Goal: Transaction & Acquisition: Subscribe to service/newsletter

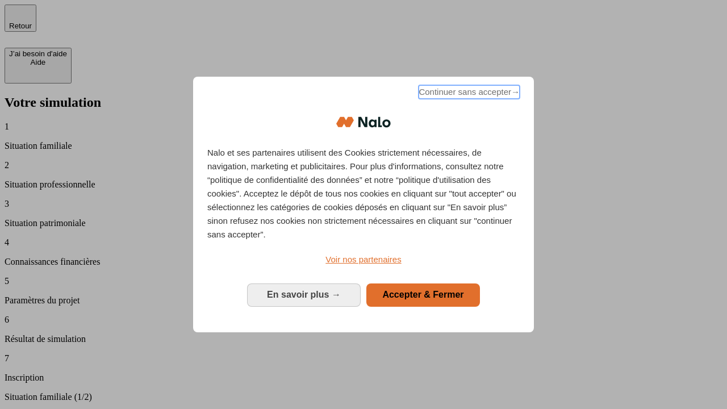
click at [468, 94] on span "Continuer sans accepter →" at bounding box center [469, 92] width 101 height 14
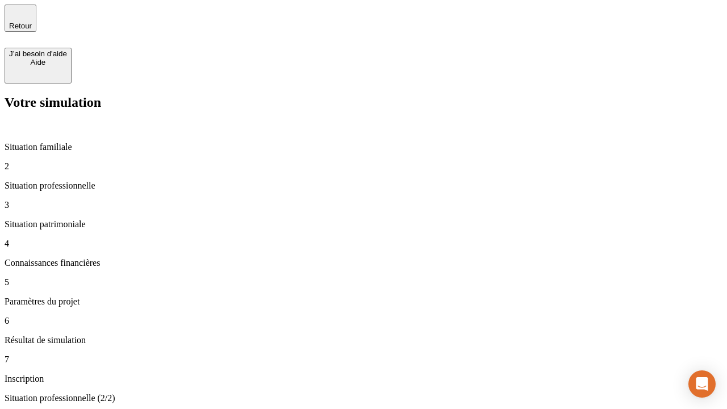
type input "70 000"
type input "1 000"
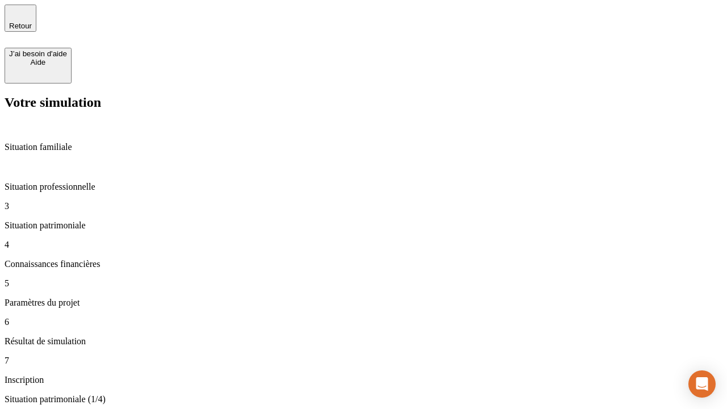
type input "800"
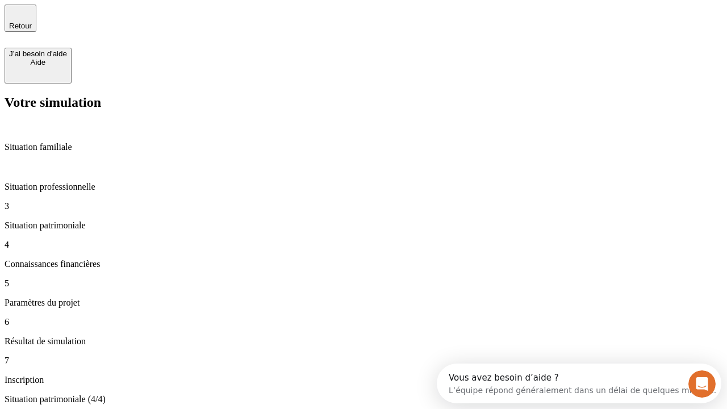
type input "6"
type input "400"
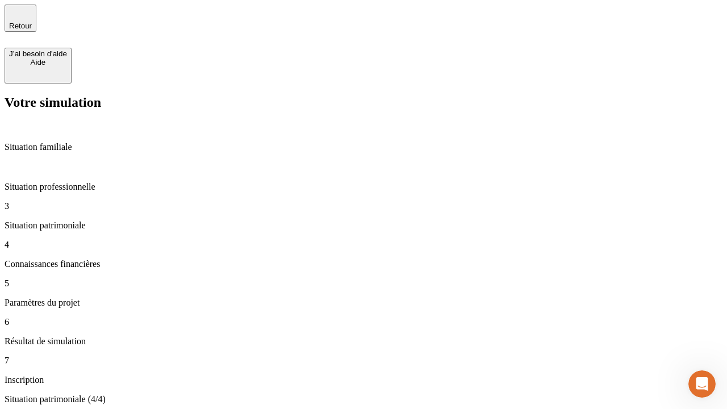
scroll to position [17, 0]
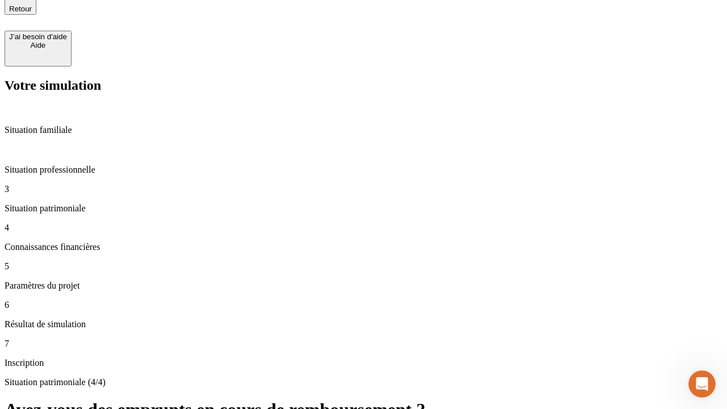
type input "3"
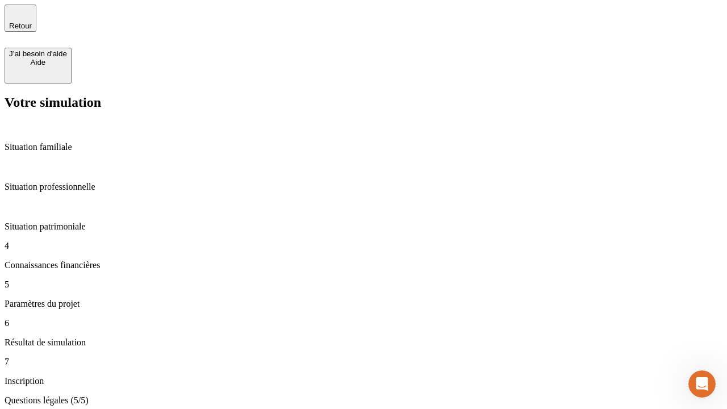
type input "35"
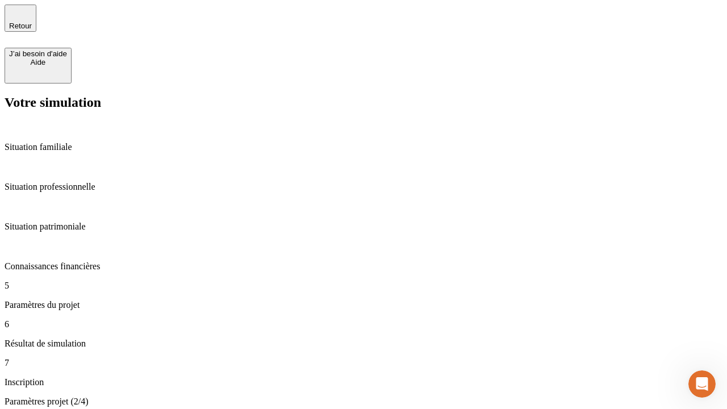
type input "500"
type input "640"
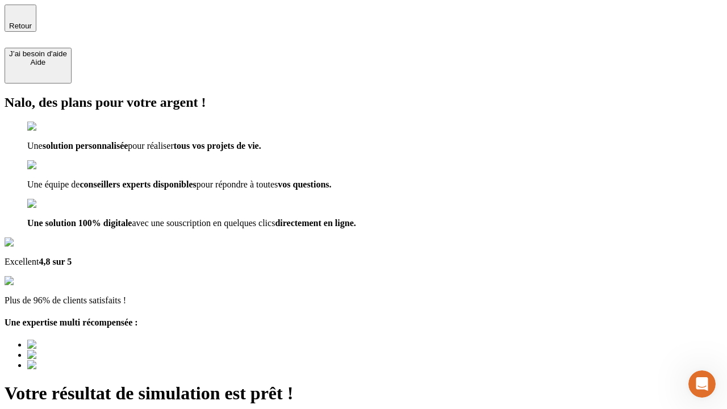
type input "[EMAIL_ADDRESS][DOMAIN_NAME]"
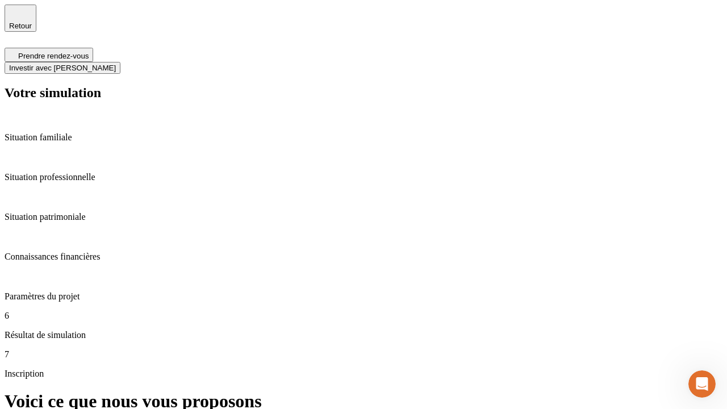
click at [116, 64] on span "Investir avec [PERSON_NAME]" at bounding box center [62, 68] width 107 height 9
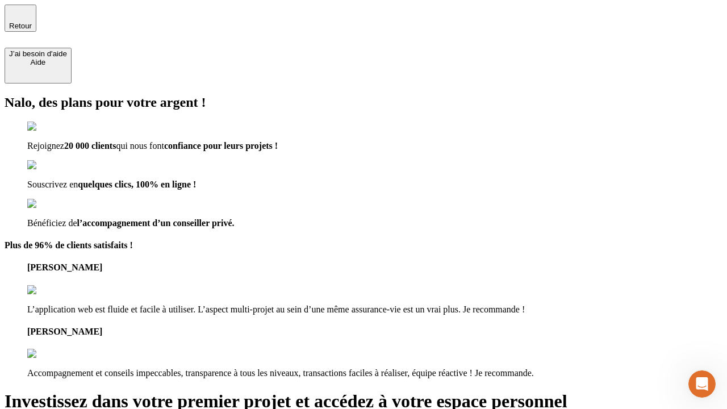
type input "[EMAIL_ADDRESS][DOMAIN_NAME]"
